Goal: Information Seeking & Learning: Learn about a topic

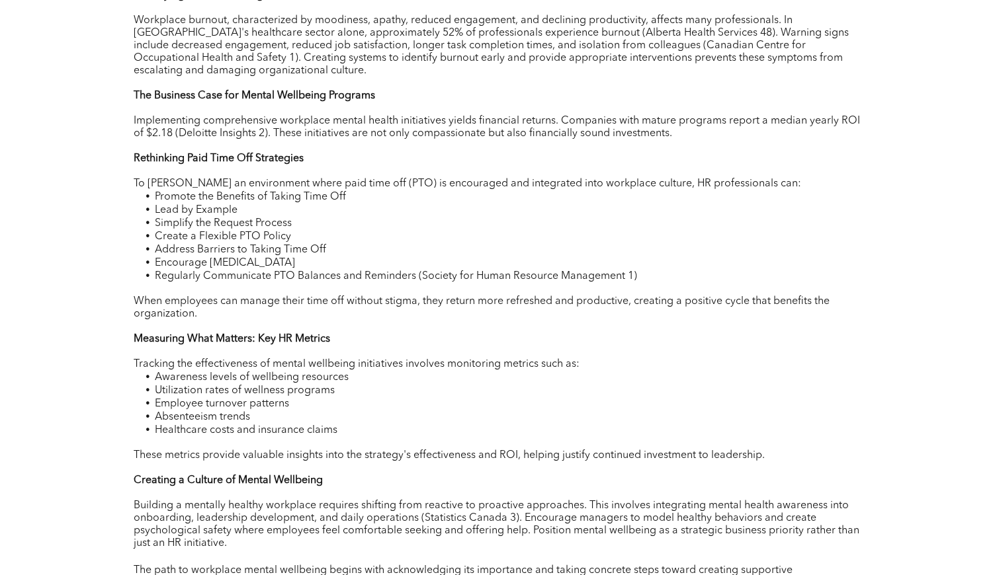
scroll to position [1066, 0]
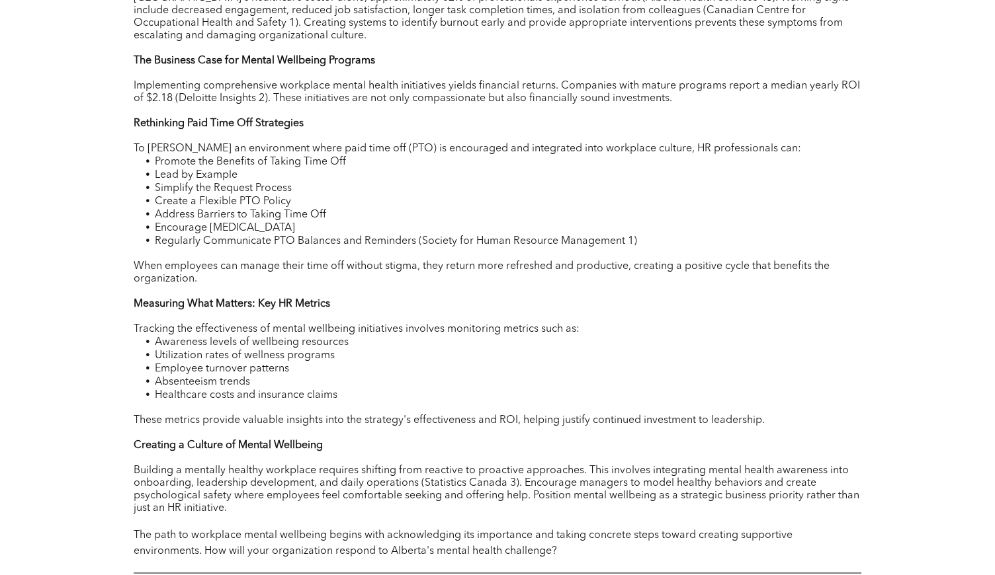
click at [450, 335] on span "Tracking the effectiveness of mental wellbeing initiatives involves monitoring …" at bounding box center [357, 329] width 446 height 11
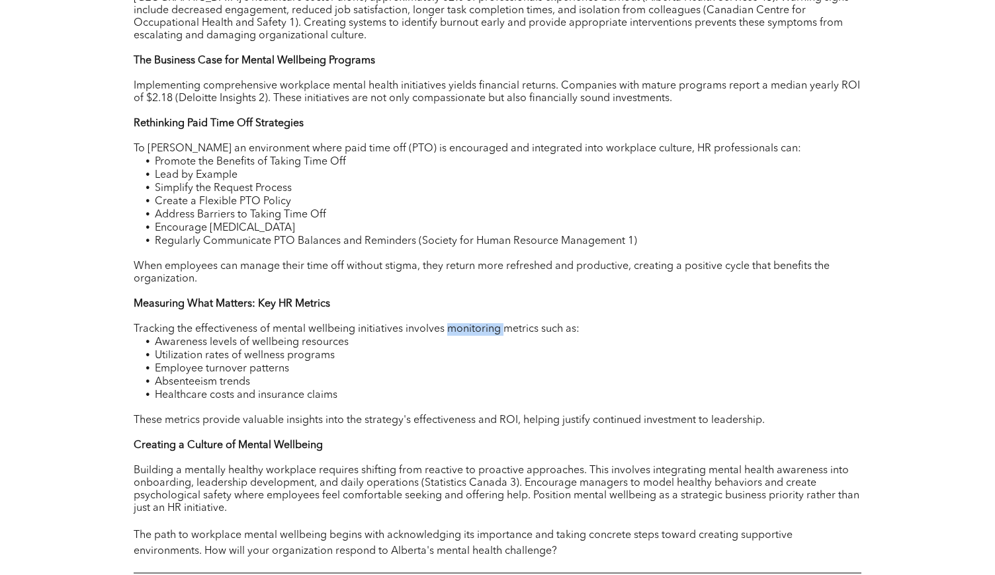
click at [450, 335] on span "Tracking the effectiveness of mental wellbeing initiatives involves monitoring …" at bounding box center [357, 329] width 446 height 11
click at [359, 154] on span "To [PERSON_NAME] an environment where paid time off (PTO) is encouraged and int…" at bounding box center [467, 149] width 667 height 11
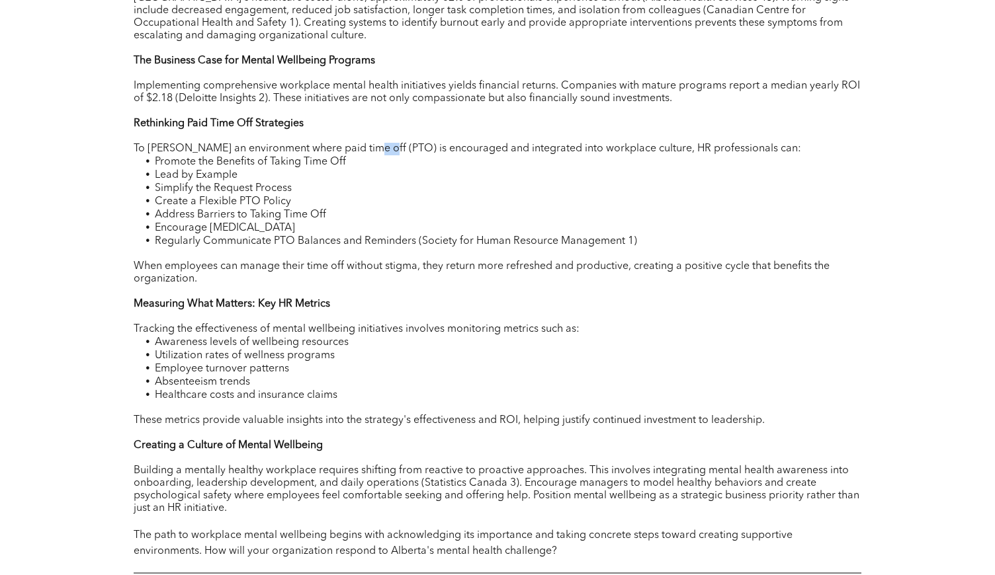
click at [359, 154] on span "To [PERSON_NAME] an environment where paid time off (PTO) is encouraged and int…" at bounding box center [467, 149] width 667 height 11
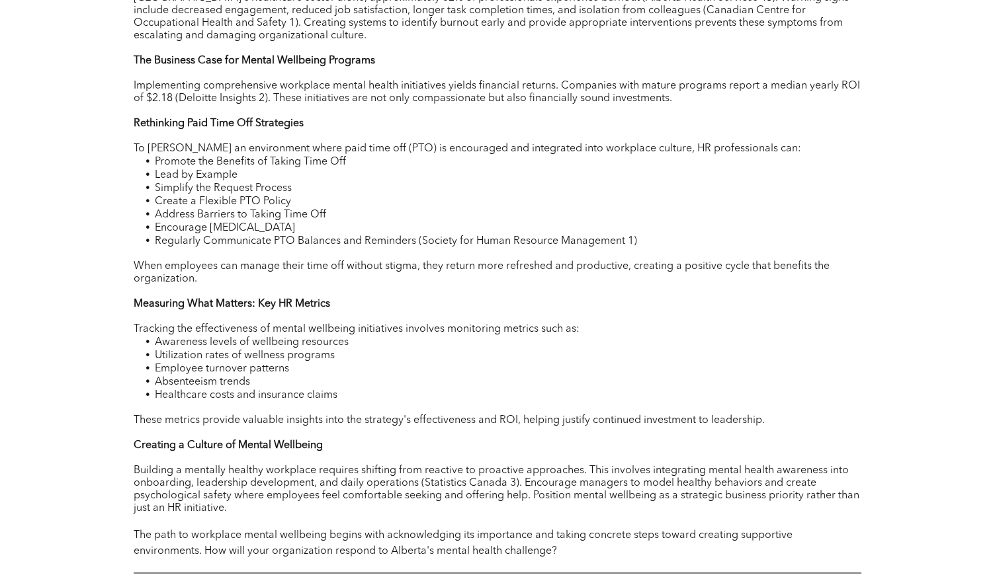
click at [313, 220] on span "Address Barriers to Taking Time Off" at bounding box center [240, 215] width 171 height 11
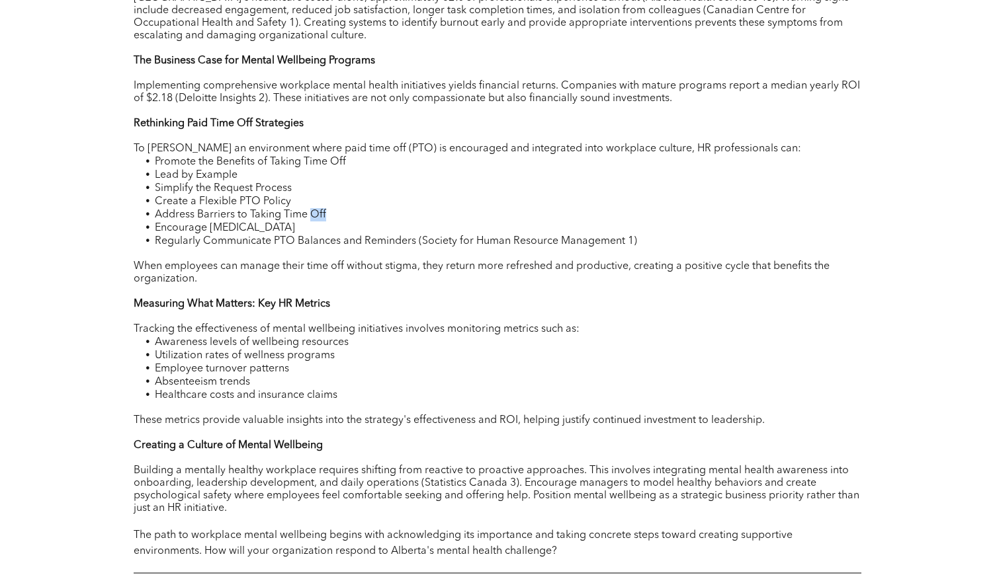
click at [313, 220] on span "Address Barriers to Taking Time Off" at bounding box center [240, 215] width 171 height 11
click at [289, 247] on span "Regularly Communicate PTO Balances and Reminders (Society for Human Resource Ma…" at bounding box center [396, 241] width 482 height 11
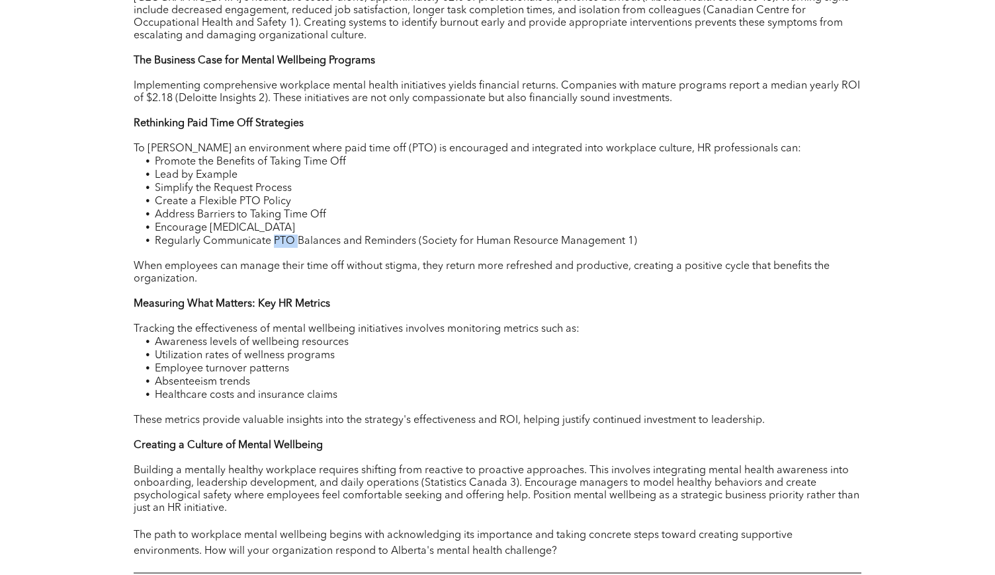
click at [289, 247] on span "Regularly Communicate PTO Balances and Reminders (Society for Human Resource Ma…" at bounding box center [396, 241] width 482 height 11
click at [255, 233] on span "Encourage [MEDICAL_DATA]" at bounding box center [225, 228] width 140 height 11
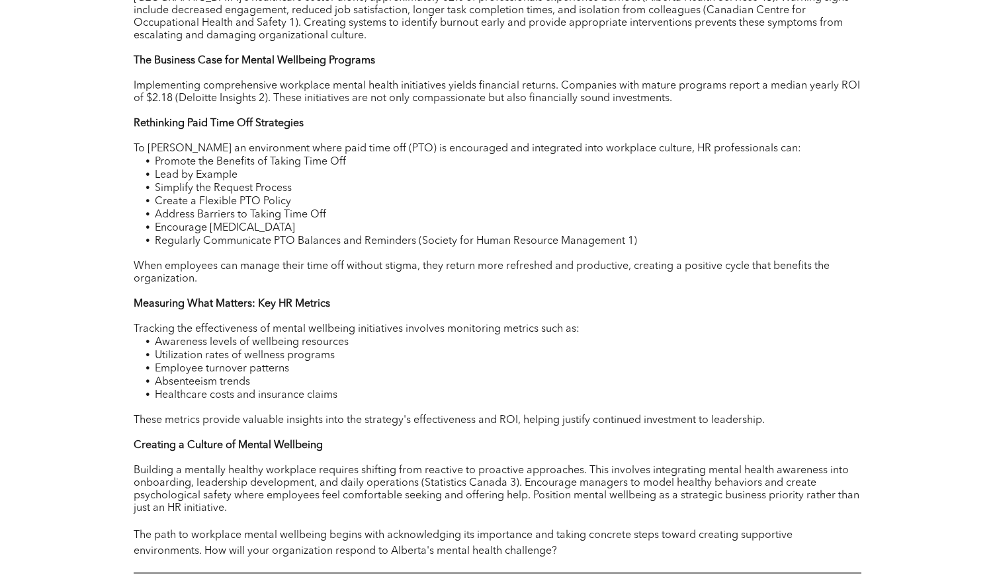
click at [255, 233] on span "Encourage [MEDICAL_DATA]" at bounding box center [225, 228] width 140 height 11
